Goal: Find specific page/section

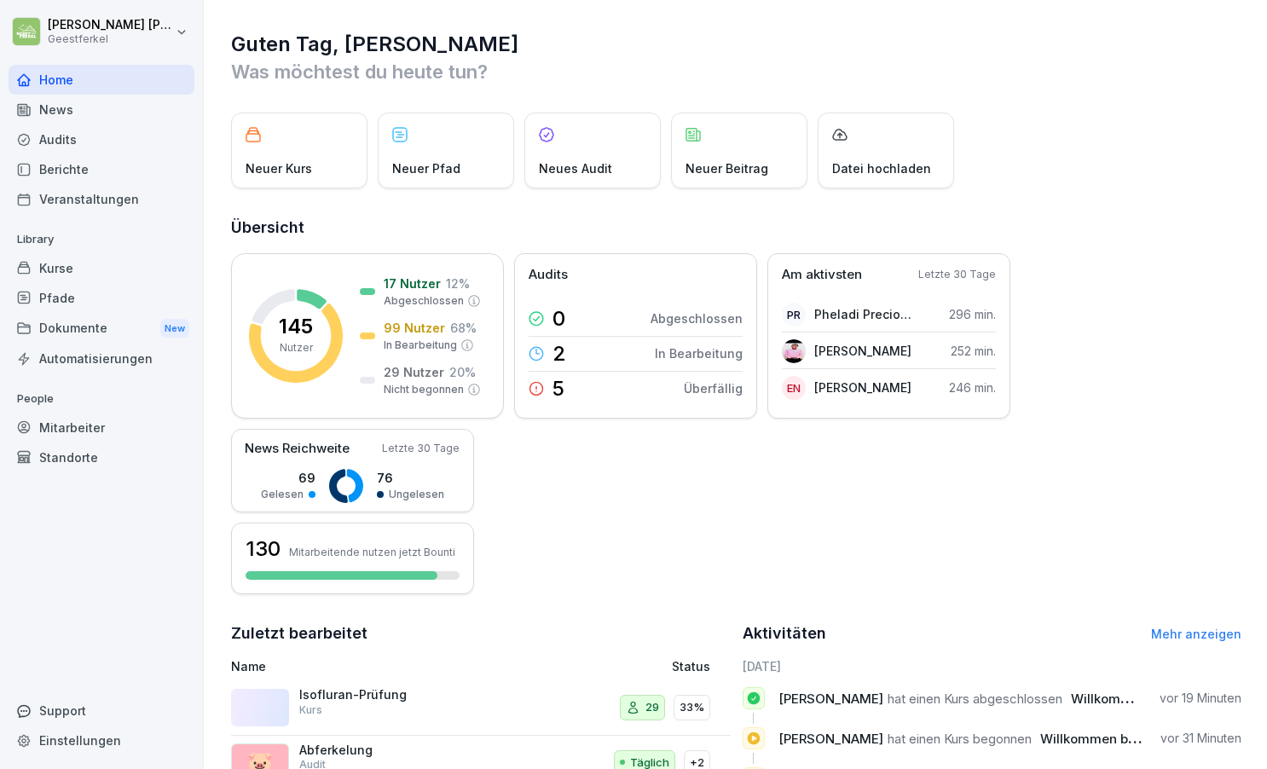
click at [84, 423] on div "Mitarbeiter" at bounding box center [102, 428] width 186 height 30
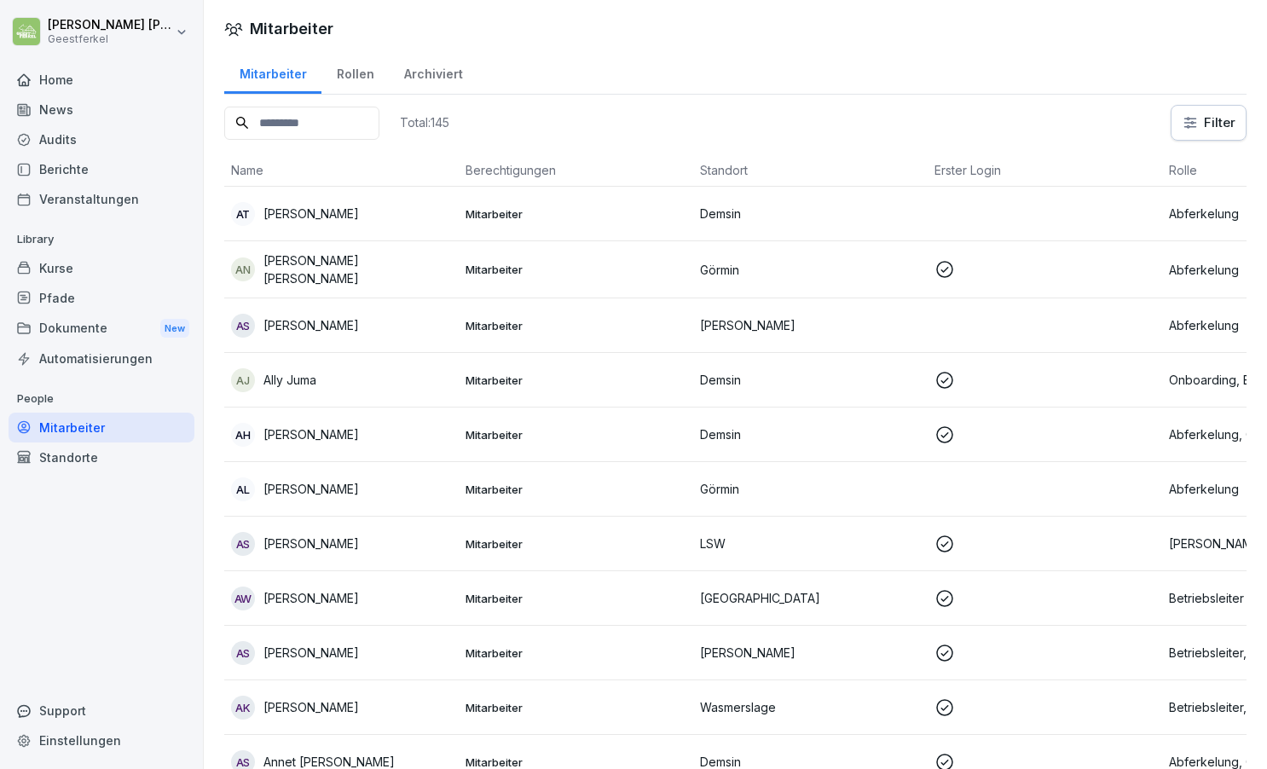
click at [355, 126] on input at bounding box center [301, 123] width 155 height 33
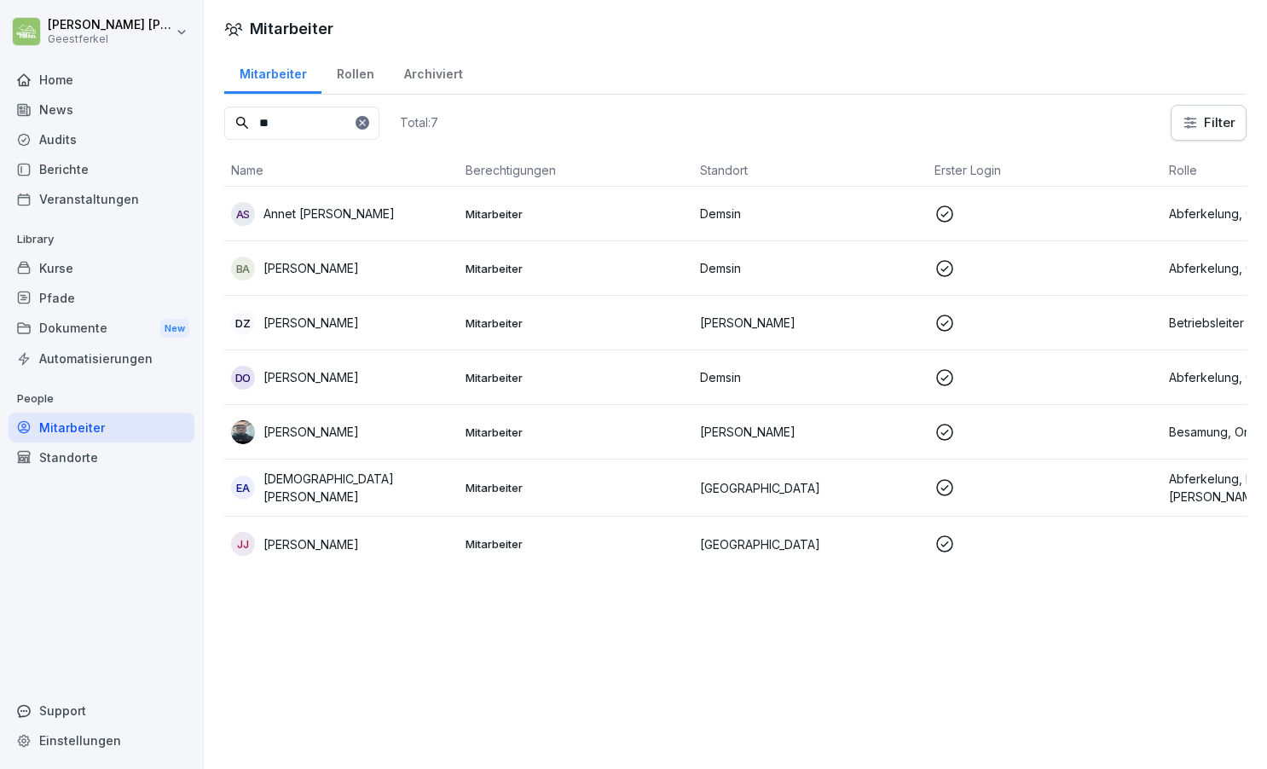
type input "**"
click at [350, 429] on p "[PERSON_NAME]" at bounding box center [312, 432] width 96 height 18
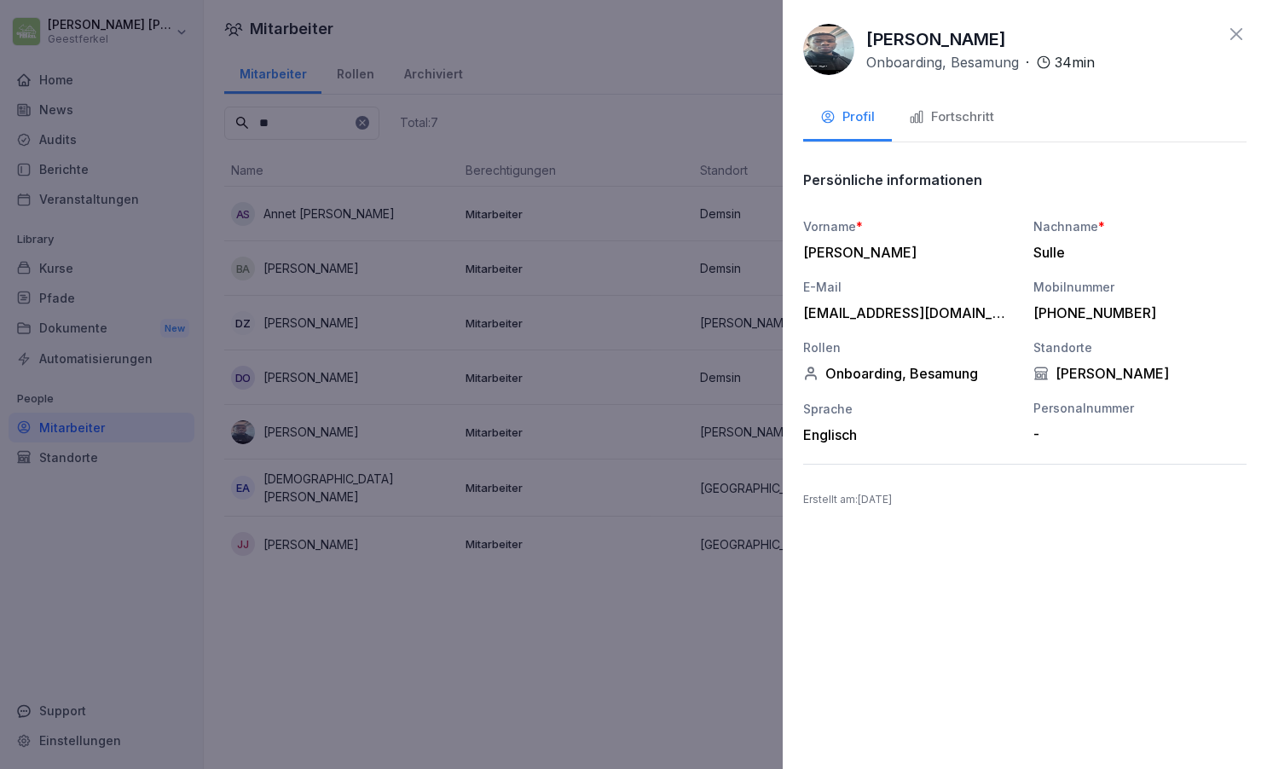
click at [1235, 33] on icon at bounding box center [1237, 34] width 12 height 12
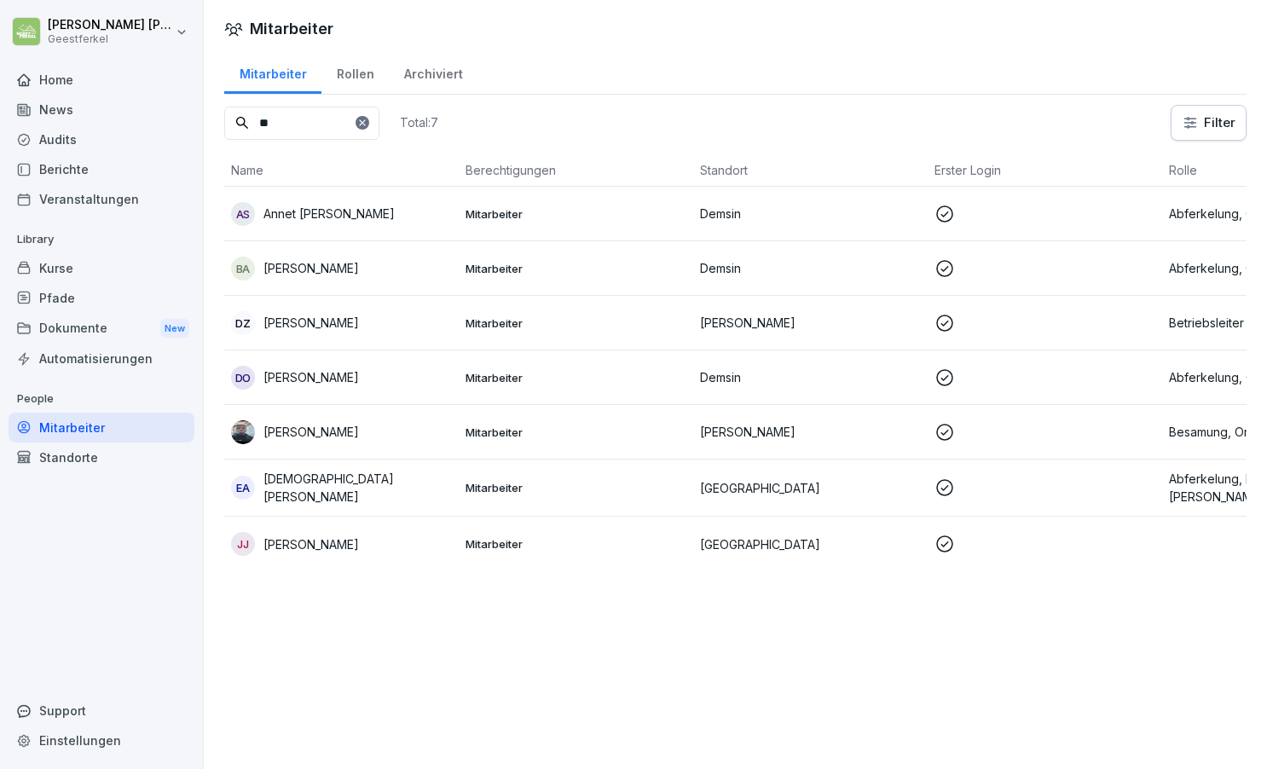
click at [55, 76] on div "Home" at bounding box center [102, 80] width 186 height 30
